Goal: Information Seeking & Learning: Learn about a topic

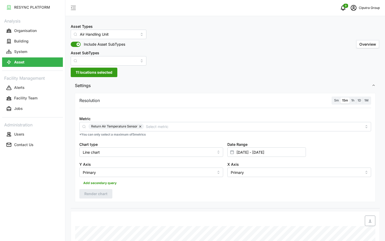
click at [353, 7] on icon "schedule" at bounding box center [354, 8] width 6 height 6
click at [339, 39] on icon "button" at bounding box center [338, 40] width 4 height 4
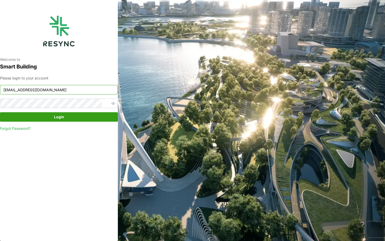
click at [48, 86] on input "ciputra_display@resynctech.com" at bounding box center [59, 89] width 118 height 9
type input "continental_display@resynctech.com"
click at [67, 116] on span "Login" at bounding box center [59, 116] width 108 height 9
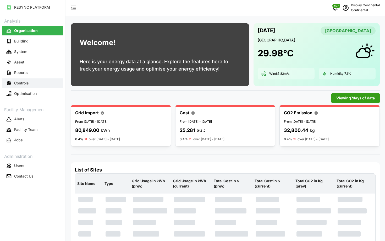
click at [34, 78] on button "Controls" at bounding box center [32, 82] width 61 height 9
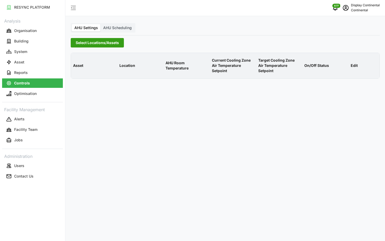
click at [85, 44] on span "Select Locations/Assets" at bounding box center [97, 42] width 43 height 9
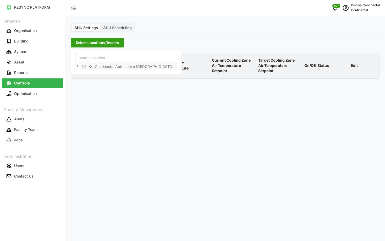
click at [79, 66] on icon at bounding box center [77, 66] width 4 height 4
click at [88, 75] on span "Select CA1" at bounding box center [87, 73] width 3 height 3
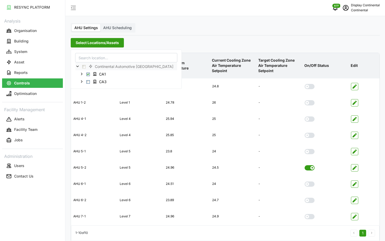
click at [249, 71] on p "Current Cooling Zone Air Temperature Setpoint" at bounding box center [233, 65] width 44 height 24
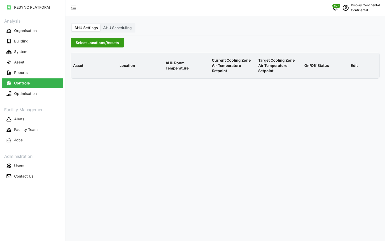
click at [111, 40] on span "Select Locations/Assets" at bounding box center [97, 42] width 43 height 9
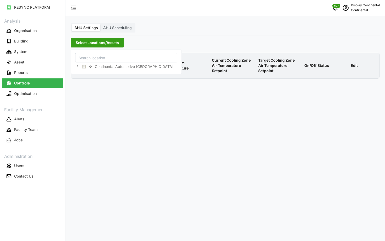
click at [75, 66] on div "Continental Automotive [GEOGRAPHIC_DATA]" at bounding box center [126, 66] width 102 height 8
click at [77, 66] on icon at bounding box center [77, 66] width 4 height 4
click at [89, 75] on span "Select CA1" at bounding box center [87, 73] width 3 height 3
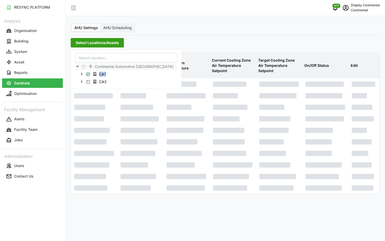
scroll to position [21, 0]
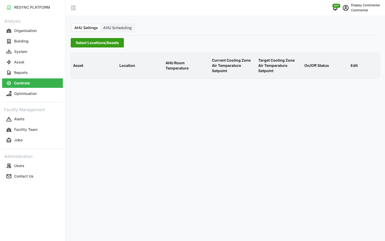
click at [84, 42] on span "Select Locations/Assets" at bounding box center [97, 42] width 43 height 9
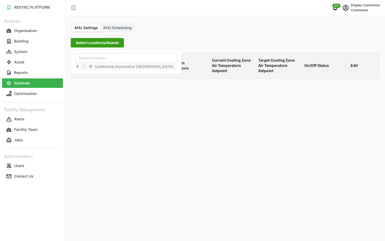
click at [79, 66] on icon at bounding box center [77, 66] width 4 height 4
click at [88, 74] on span "Select CA1" at bounding box center [87, 73] width 3 height 3
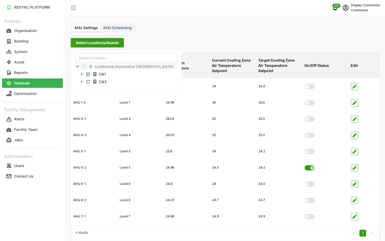
click at [263, 66] on p "Target Cooling Zone Air Temperature Setpoint" at bounding box center [279, 65] width 44 height 24
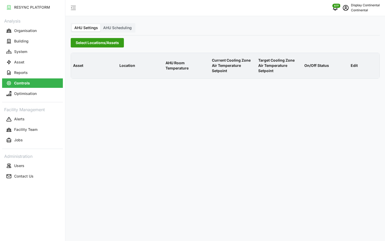
click at [114, 45] on span "Select Locations/Assets" at bounding box center [97, 42] width 43 height 9
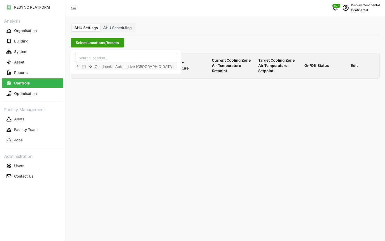
click at [79, 66] on icon at bounding box center [77, 66] width 4 height 4
click at [90, 75] on span "Select CA1" at bounding box center [87, 73] width 3 height 3
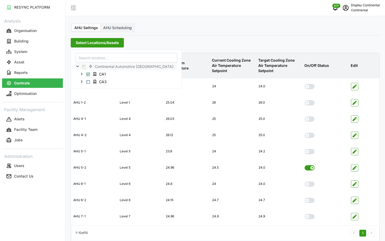
click at [188, 62] on p "AHU Room Temperature" at bounding box center [187, 65] width 44 height 19
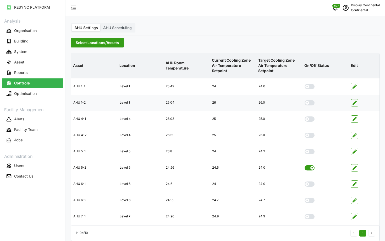
scroll to position [21, 0]
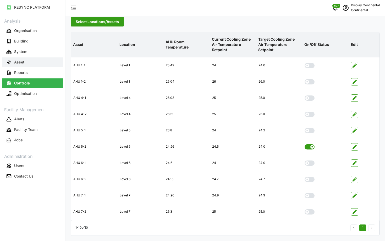
click at [10, 64] on icon "button" at bounding box center [8, 61] width 5 height 5
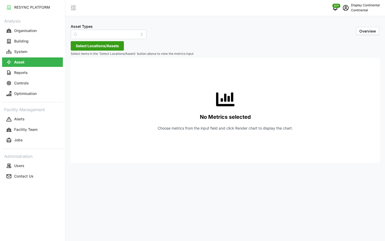
type input "Air Handling Unit"
click at [93, 42] on span "Select Locations/Assets" at bounding box center [97, 45] width 43 height 9
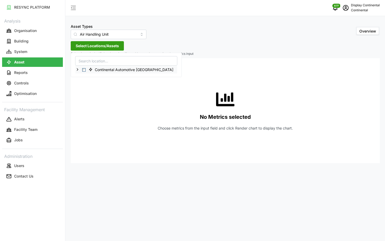
click at [76, 70] on icon at bounding box center [77, 69] width 4 height 4
click at [83, 75] on icon at bounding box center [82, 77] width 4 height 4
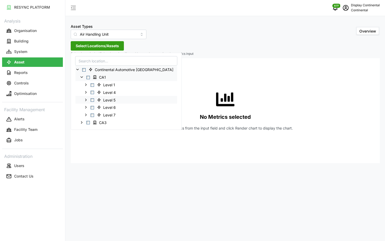
click at [92, 101] on span "Select Level 5" at bounding box center [92, 99] width 3 height 3
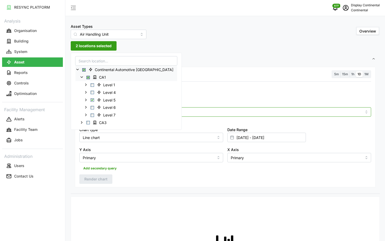
click at [190, 110] on input "Metric" at bounding box center [226, 112] width 274 height 6
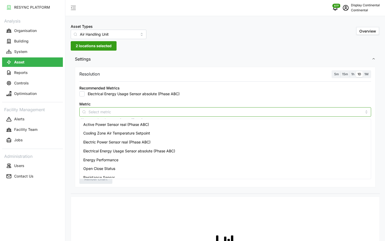
click at [181, 121] on div "Active Power Sensor real (Phase ABC)" at bounding box center [225, 124] width 289 height 9
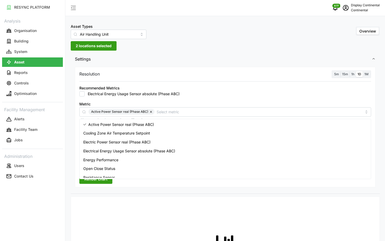
click at [336, 73] on span "5m" at bounding box center [336, 74] width 5 height 4
click at [333, 71] on input "5m" at bounding box center [333, 71] width 0 height 0
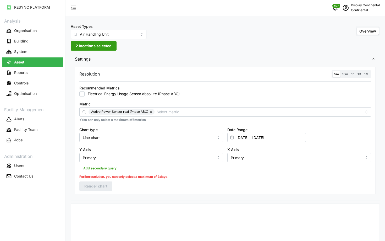
click at [275, 132] on div "Date Range 04 Sep 2025 - 08 Sep 2025" at bounding box center [267, 134] width 79 height 16
click at [279, 140] on input "04 Sep 2025 - 08 Sep 2025" at bounding box center [267, 137] width 79 height 9
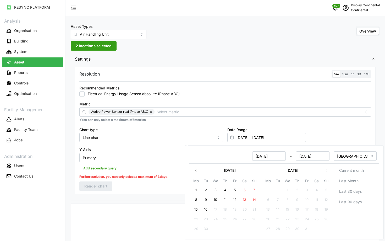
click at [210, 208] on button "16" at bounding box center [205, 209] width 9 height 9
type input "08 Sep 2025 - 16 Sep 2025"
type input "08 Sep 2025"
type input "[DATE]"
click at [210, 208] on button "16" at bounding box center [205, 209] width 9 height 9
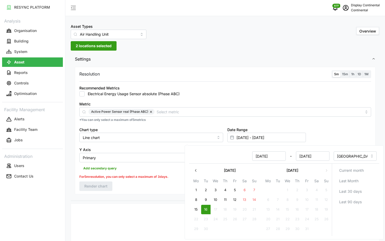
type input "16 Sep 2025 - 16 Sep 2025"
type input "[DATE]"
click at [140, 187] on div "Resolution 5m 15m 1h 1D 1M Recommended Metrics Electrical Energy Usage Sensor a…" at bounding box center [225, 130] width 301 height 127
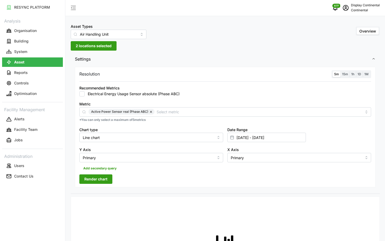
click at [101, 178] on span "Render chart" at bounding box center [95, 179] width 23 height 9
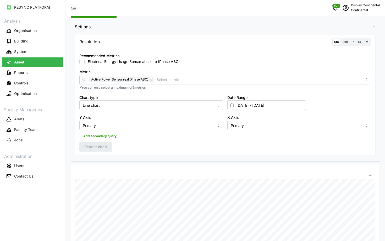
scroll to position [20, 0]
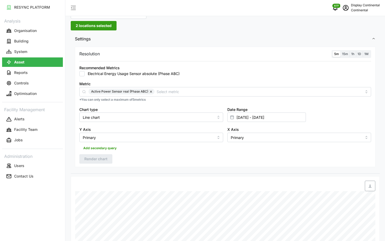
click at [344, 52] on span "15m" at bounding box center [345, 54] width 6 height 4
click at [341, 51] on input "15m" at bounding box center [341, 51] width 0 height 0
click at [337, 54] on span "5m" at bounding box center [336, 54] width 5 height 4
click at [333, 51] on input "5m" at bounding box center [333, 51] width 0 height 0
click at [93, 156] on span "Render chart" at bounding box center [95, 158] width 23 height 9
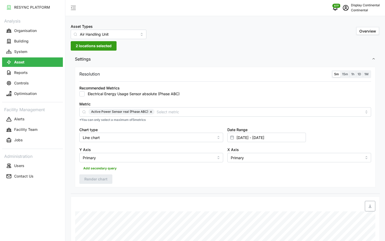
click at [340, 76] on label "5m" at bounding box center [337, 74] width 8 height 6
click at [333, 71] on input "5m" at bounding box center [333, 71] width 0 height 0
click at [344, 76] on span "15m" at bounding box center [345, 74] width 6 height 4
click at [341, 71] on input "15m" at bounding box center [341, 71] width 0 height 0
click at [336, 76] on span "5m" at bounding box center [336, 74] width 5 height 4
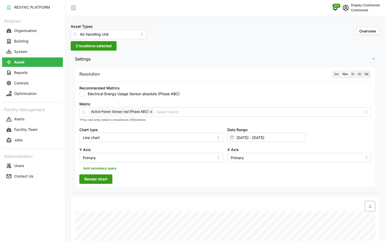
click at [333, 71] on input "5m" at bounding box center [333, 71] width 0 height 0
click at [94, 178] on span "Render chart" at bounding box center [95, 179] width 23 height 9
click at [343, 76] on span "15m" at bounding box center [345, 74] width 6 height 4
click at [341, 71] on input "15m" at bounding box center [341, 71] width 0 height 0
click at [336, 75] on span "5m" at bounding box center [336, 74] width 5 height 4
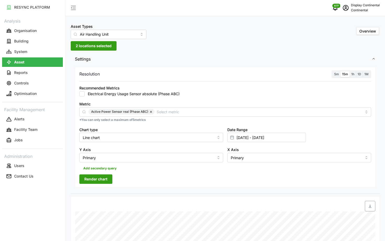
click at [333, 71] on input "5m" at bounding box center [333, 71] width 0 height 0
click at [98, 180] on span "Render chart" at bounding box center [95, 179] width 23 height 9
click at [342, 74] on span "15m" at bounding box center [345, 74] width 6 height 4
click at [341, 71] on input "15m" at bounding box center [341, 71] width 0 height 0
click at [334, 75] on label "5m" at bounding box center [337, 74] width 8 height 6
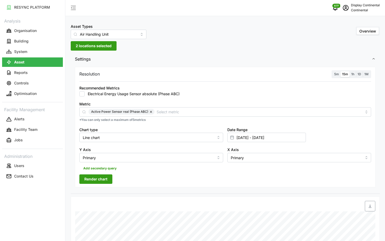
click at [333, 71] on input "5m" at bounding box center [333, 71] width 0 height 0
click at [86, 181] on span "Render chart" at bounding box center [95, 179] width 23 height 9
click at [266, 138] on input "16 Sep 2025 - 16 Sep 2025" at bounding box center [267, 137] width 79 height 9
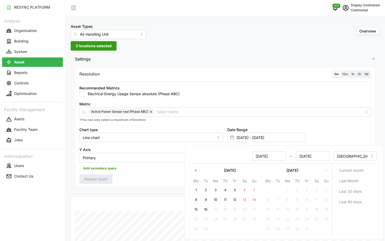
click at [137, 184] on div "Resolution 5m 15m 1h 1D 1M Recommended Metrics Electrical Energy Usage Sensor a…" at bounding box center [225, 127] width 301 height 121
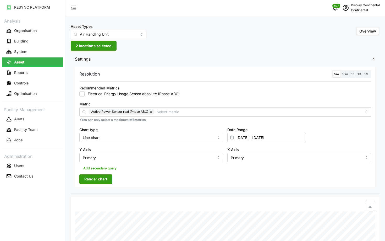
click at [343, 77] on label "15m" at bounding box center [345, 74] width 9 height 6
click at [341, 71] on input "15m" at bounding box center [341, 71] width 0 height 0
click at [337, 77] on label "5m" at bounding box center [337, 74] width 8 height 6
click at [333, 71] on input "5m" at bounding box center [333, 71] width 0 height 0
click at [102, 177] on span "Render chart" at bounding box center [95, 179] width 23 height 9
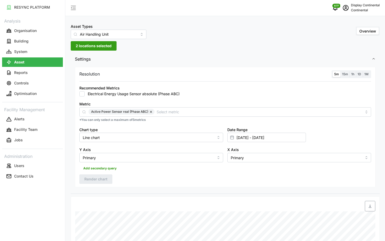
click at [347, 74] on span "15m" at bounding box center [345, 74] width 6 height 4
click at [341, 71] on input "15m" at bounding box center [341, 71] width 0 height 0
click at [336, 75] on span "5m" at bounding box center [336, 74] width 5 height 4
click at [333, 71] on input "5m" at bounding box center [333, 71] width 0 height 0
click at [100, 176] on span "Render chart" at bounding box center [95, 179] width 23 height 9
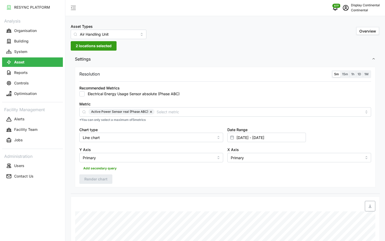
click at [347, 75] on span "15m" at bounding box center [345, 74] width 6 height 4
click at [341, 71] on input "15m" at bounding box center [341, 71] width 0 height 0
click at [337, 75] on span "5m" at bounding box center [336, 74] width 5 height 4
click at [333, 71] on input "5m" at bounding box center [333, 71] width 0 height 0
click at [98, 177] on span "Render chart" at bounding box center [95, 179] width 23 height 9
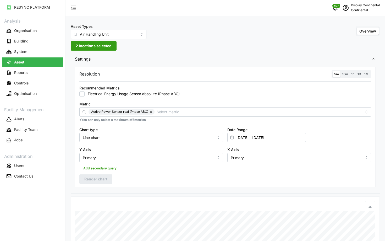
click at [347, 73] on span "15m" at bounding box center [345, 74] width 6 height 4
click at [341, 71] on input "15m" at bounding box center [341, 71] width 0 height 0
click at [336, 74] on span "5m" at bounding box center [336, 74] width 5 height 4
click at [333, 71] on input "5m" at bounding box center [333, 71] width 0 height 0
click at [91, 178] on span "Render chart" at bounding box center [95, 179] width 23 height 9
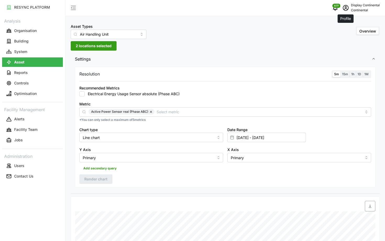
click at [345, 10] on icon "schedule" at bounding box center [346, 8] width 6 height 6
click at [340, 42] on button "Logout" at bounding box center [358, 39] width 50 height 9
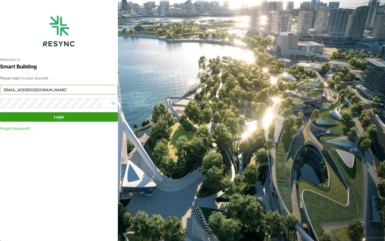
click at [95, 88] on input "continental_display@resynctech.com" at bounding box center [59, 89] width 118 height 9
type input "south_beach_tower_display@resynctech.com"
click at [68, 117] on span "Login" at bounding box center [59, 116] width 108 height 9
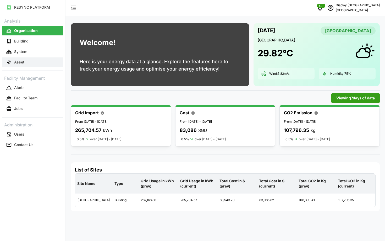
click at [38, 58] on button "Asset" at bounding box center [32, 61] width 61 height 9
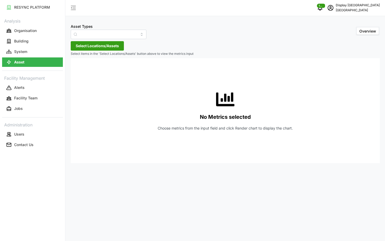
type input "Air Handling Unit"
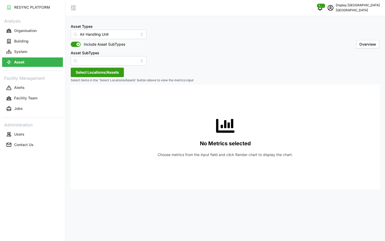
click at [89, 72] on span "Select Locations/Assets" at bounding box center [97, 72] width 43 height 9
click at [77, 96] on icon at bounding box center [77, 96] width 4 height 4
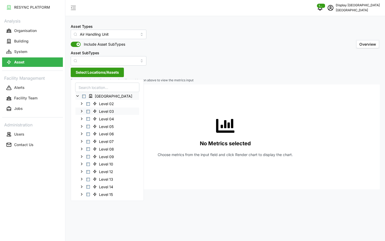
click at [87, 111] on span "Select Level 03" at bounding box center [87, 111] width 3 height 3
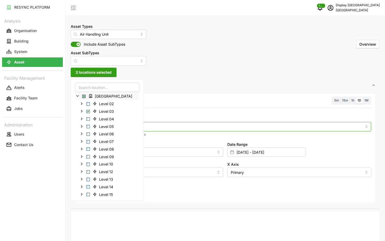
click at [149, 124] on input "Metric" at bounding box center [226, 126] width 274 height 6
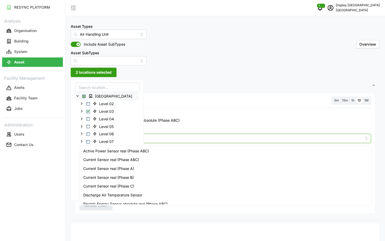
click at [138, 150] on span "Active Power Sensor real (Phase ABC)" at bounding box center [116, 151] width 66 height 6
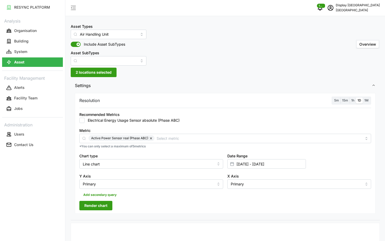
click at [336, 99] on span "5m" at bounding box center [336, 100] width 5 height 4
click at [333, 98] on input "5m" at bounding box center [333, 98] width 0 height 0
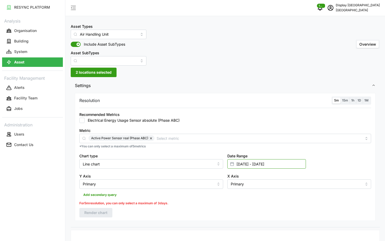
click at [257, 166] on input "[DATE] - [DATE]" at bounding box center [267, 163] width 79 height 9
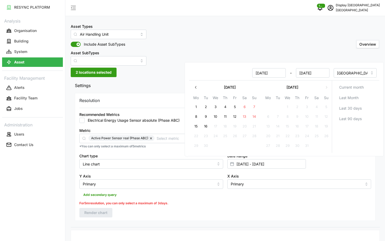
click at [203, 121] on button "9" at bounding box center [205, 116] width 9 height 9
type input "09 Sep 2025 - 16 Sep 2025"
type input "09 Sep 2025"
click at [203, 125] on button "16" at bounding box center [205, 126] width 9 height 9
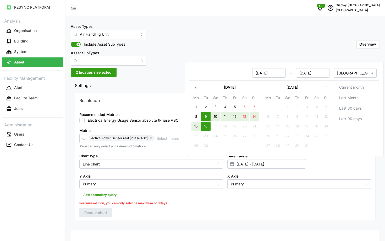
type input "16 Sep 2025 - 16 Sep 2025"
type input "[DATE]"
click at [203, 125] on button "16" at bounding box center [205, 126] width 9 height 9
click at [168, 195] on div "Add secondary query" at bounding box center [225, 194] width 292 height 10
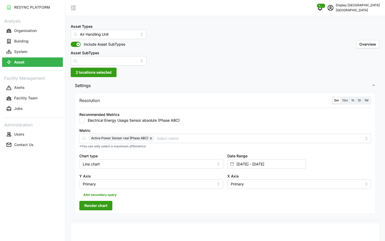
click at [84, 204] on button "Render chart" at bounding box center [95, 205] width 33 height 9
click at [344, 103] on label "15m" at bounding box center [345, 101] width 9 height 6
click at [341, 98] on input "15m" at bounding box center [341, 98] width 0 height 0
click at [335, 102] on span "5m" at bounding box center [336, 100] width 5 height 4
click at [333, 98] on input "5m" at bounding box center [333, 98] width 0 height 0
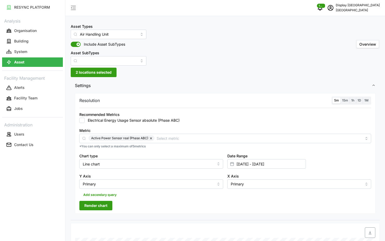
click at [84, 202] on button "Render chart" at bounding box center [95, 205] width 33 height 9
click at [342, 99] on label "15m" at bounding box center [345, 101] width 9 height 6
click at [341, 98] on input "15m" at bounding box center [341, 98] width 0 height 0
click at [337, 100] on span "5m" at bounding box center [336, 100] width 5 height 4
click at [333, 98] on input "5m" at bounding box center [333, 98] width 0 height 0
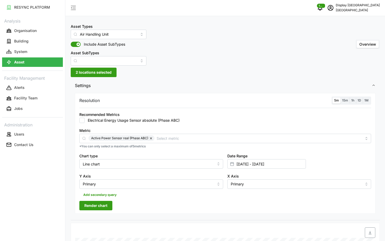
click at [100, 208] on span "Render chart" at bounding box center [95, 205] width 23 height 9
click at [343, 101] on span "15m" at bounding box center [345, 100] width 6 height 4
click at [341, 98] on input "15m" at bounding box center [341, 98] width 0 height 0
click at [337, 101] on span "5m" at bounding box center [336, 100] width 5 height 4
click at [333, 98] on input "5m" at bounding box center [333, 98] width 0 height 0
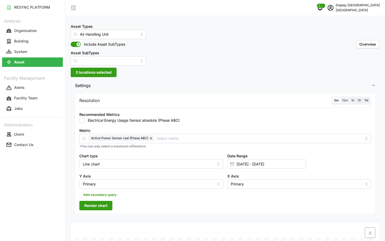
click at [98, 205] on span "Render chart" at bounding box center [95, 205] width 23 height 9
click at [344, 100] on span "15m" at bounding box center [345, 100] width 6 height 4
click at [341, 98] on input "15m" at bounding box center [341, 98] width 0 height 0
click at [332, 100] on div "5m 15m 1h 1D 1M" at bounding box center [352, 100] width 40 height 8
click at [336, 100] on span "5m" at bounding box center [336, 100] width 5 height 4
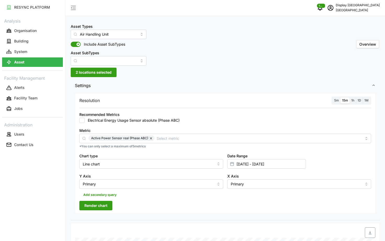
click at [333, 98] on input "5m" at bounding box center [333, 98] width 0 height 0
click at [93, 209] on span "Render chart" at bounding box center [95, 205] width 23 height 9
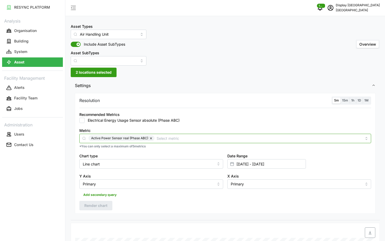
click at [175, 134] on div "Active Power Sensor real (Phase ABC)" at bounding box center [225, 138] width 292 height 9
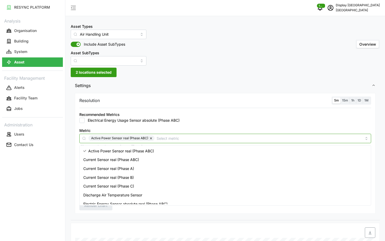
click at [150, 139] on button "button" at bounding box center [151, 138] width 6 height 6
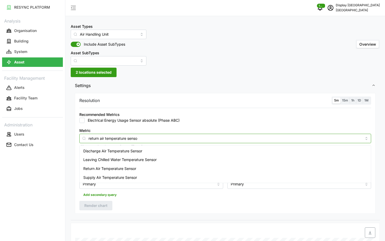
type input "return air temperature sensor"
click at [152, 166] on div "Return Air Temperature Sensor" at bounding box center [225, 168] width 289 height 9
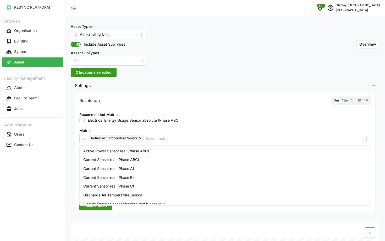
click at [98, 207] on span "Render chart" at bounding box center [95, 205] width 23 height 9
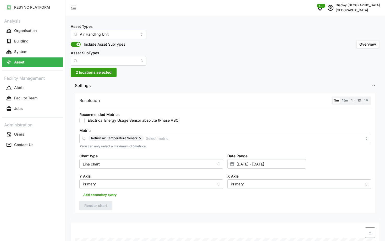
click at [336, 12] on span "schedule" at bounding box center [331, 8] width 10 height 10
click at [343, 39] on div "Logout" at bounding box center [360, 40] width 37 height 6
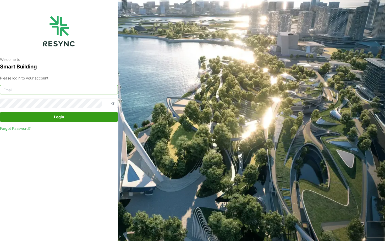
type input "[EMAIL_ADDRESS][DOMAIN_NAME]"
click at [100, 91] on input "south_beach_tower_display@resynctech.com" at bounding box center [59, 89] width 118 height 9
type input "ciputra_display@resynctech.com"
click at [73, 118] on span "Login" at bounding box center [59, 116] width 108 height 9
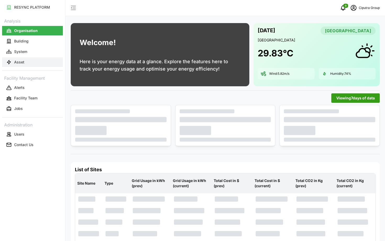
click at [30, 63] on button "Asset" at bounding box center [32, 61] width 61 height 9
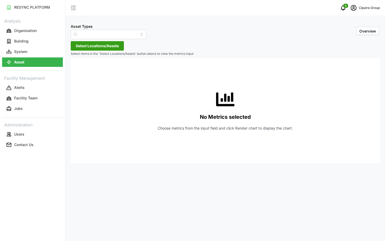
type input "Air Handling Unit"
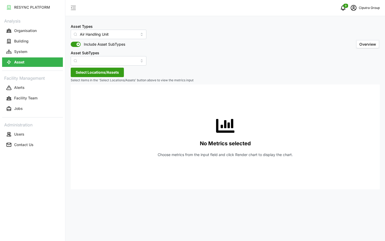
click at [89, 68] on span "Select Locations/Assets" at bounding box center [97, 72] width 43 height 9
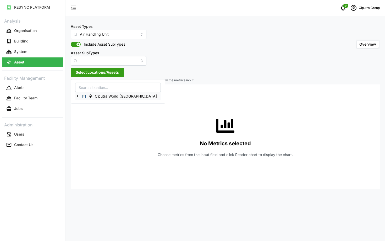
click at [78, 95] on polyline at bounding box center [77, 96] width 1 height 2
click at [82, 105] on icon at bounding box center [82, 103] width 4 height 4
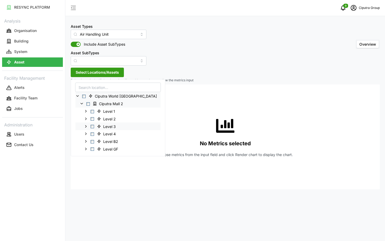
click at [91, 124] on div "Level 3" at bounding box center [117, 126] width 85 height 8
click at [93, 127] on span "Select Level 3" at bounding box center [92, 126] width 3 height 3
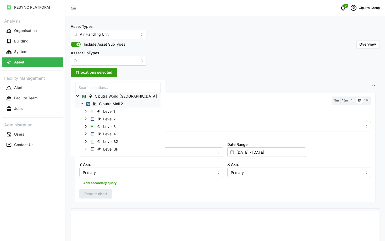
click at [150, 126] on input "Metric" at bounding box center [226, 126] width 274 height 6
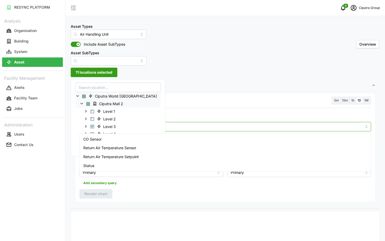
click at [145, 146] on div "Return Air Temperature Sensor" at bounding box center [225, 147] width 289 height 9
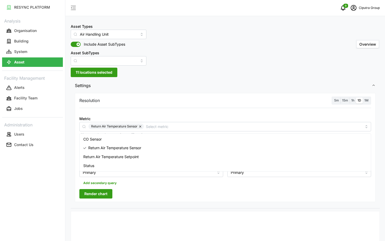
click at [337, 100] on span "5m" at bounding box center [336, 100] width 5 height 4
click at [333, 98] on input "5m" at bounding box center [333, 98] width 0 height 0
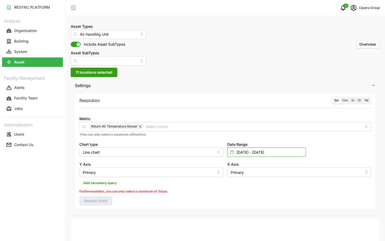
click at [249, 151] on input "[DATE] - [DATE]" at bounding box center [267, 151] width 79 height 9
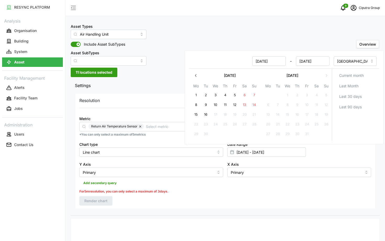
click at [324, 159] on div "X Axis Primary" at bounding box center [299, 169] width 148 height 20
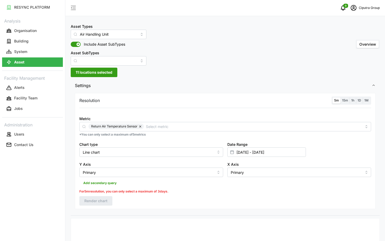
click at [343, 100] on span "15m" at bounding box center [345, 100] width 6 height 4
click at [341, 98] on input "15m" at bounding box center [341, 98] width 0 height 0
click at [263, 148] on input "[DATE] - [DATE]" at bounding box center [267, 151] width 79 height 9
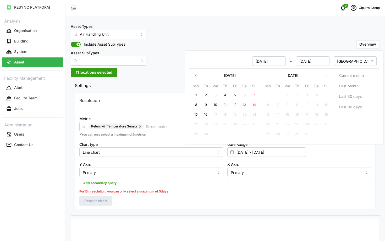
click at [237, 95] on button "5" at bounding box center [234, 94] width 9 height 9
type input "[DATE] - [DATE]"
type input "[DATE]"
click at [218, 105] on button "10" at bounding box center [215, 104] width 9 height 9
type input "[DATE] - [DATE]"
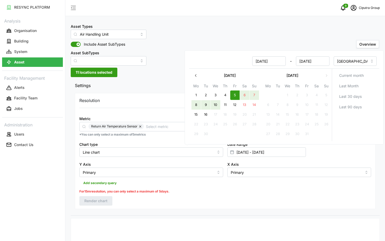
type input "[DATE]"
click at [176, 220] on div at bounding box center [276, 222] width 203 height 4
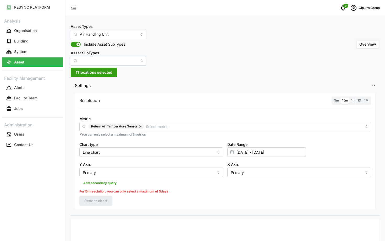
click at [352, 100] on span "1h" at bounding box center [352, 100] width 3 height 4
click at [350, 98] on input "1h" at bounding box center [350, 98] width 0 height 0
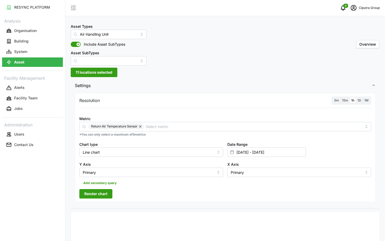
click at [98, 192] on span "Render chart" at bounding box center [95, 193] width 23 height 9
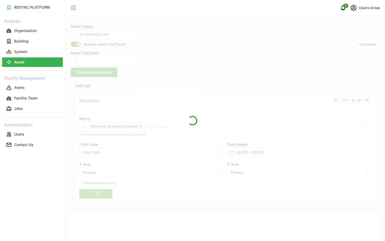
scroll to position [173, 0]
